Goal: Task Accomplishment & Management: Manage account settings

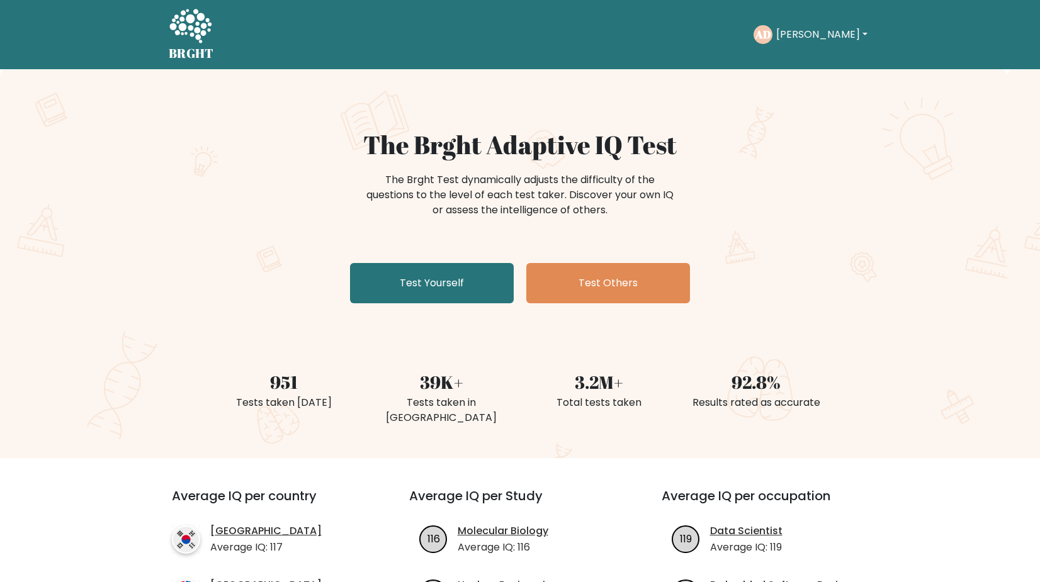
click at [808, 37] on button "[PERSON_NAME]" at bounding box center [822, 34] width 99 height 16
click at [737, 91] on div "The Brght Adaptive IQ Test The Brght Test dynamically adjusts the difficulty of…" at bounding box center [520, 263] width 1040 height 389
click at [792, 37] on button "[PERSON_NAME]" at bounding box center [822, 34] width 99 height 16
click at [803, 78] on link "Profile" at bounding box center [803, 81] width 99 height 20
click at [801, 38] on button "[PERSON_NAME]" at bounding box center [822, 34] width 99 height 16
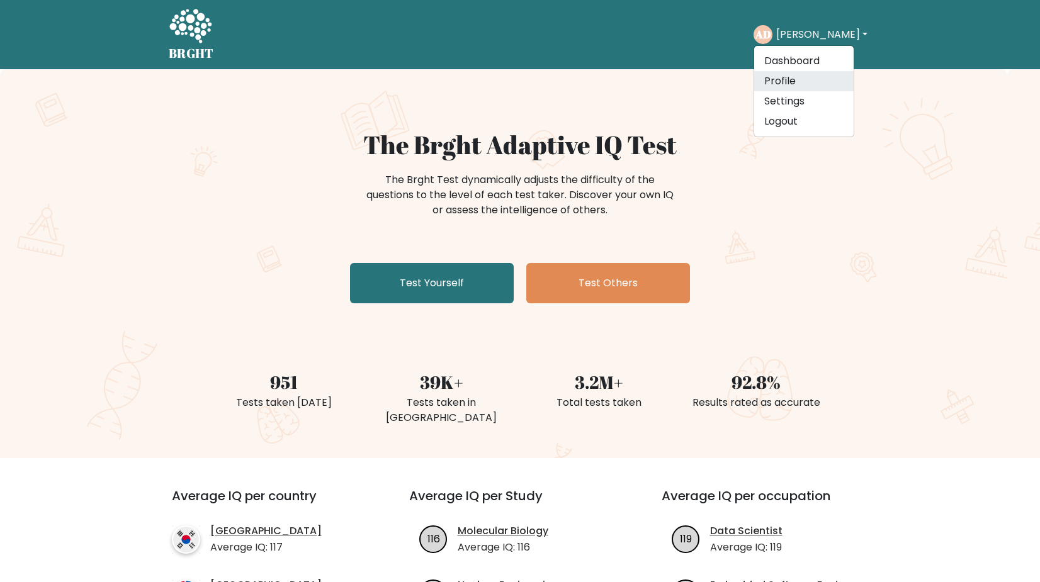
click at [795, 84] on link "Profile" at bounding box center [803, 81] width 99 height 20
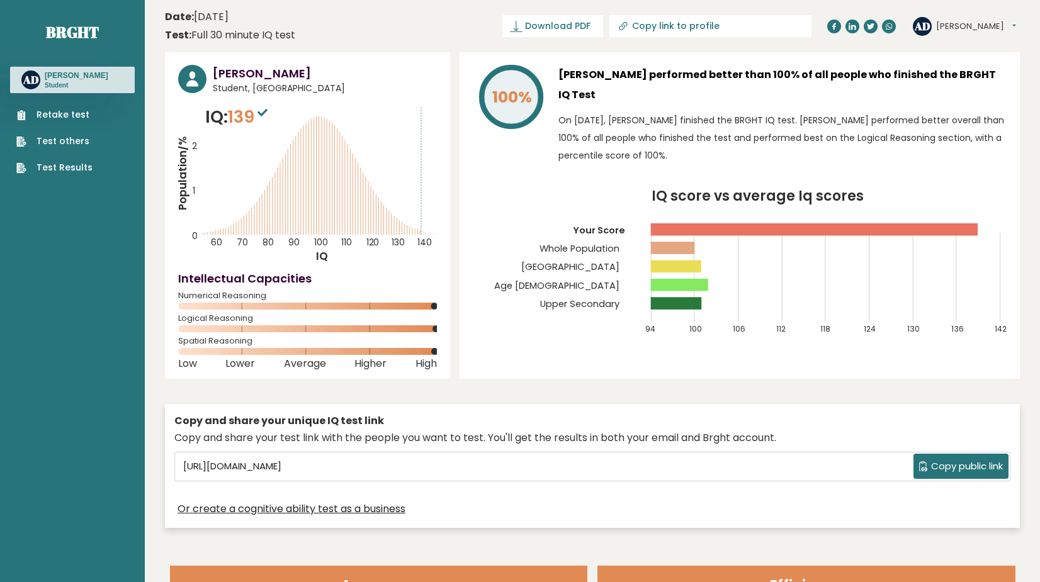
click at [241, 118] on span "139" at bounding box center [249, 116] width 43 height 23
click at [268, 109] on icon at bounding box center [263, 113] width 10 height 8
